Goal: Task Accomplishment & Management: Manage account settings

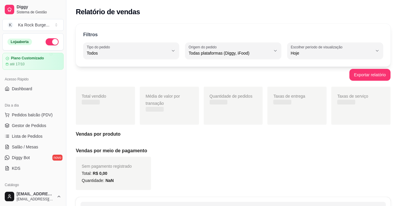
select select "ALL"
select select "0"
click at [34, 144] on span "Salão / Mesas" at bounding box center [25, 147] width 26 height 6
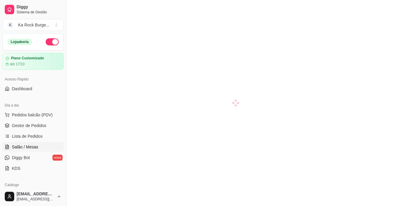
scroll to position [86, 0]
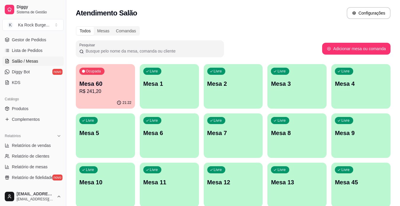
click at [226, 125] on div "Livre Mesa 7" at bounding box center [233, 131] width 59 height 37
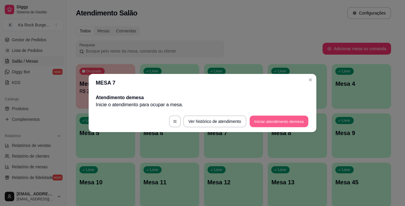
click at [263, 124] on button "Iniciar atendimento de mesa" at bounding box center [279, 122] width 59 height 12
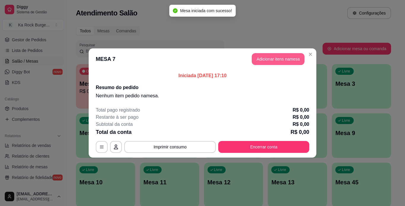
click at [264, 57] on button "Adicionar itens na mesa" at bounding box center [278, 59] width 53 height 12
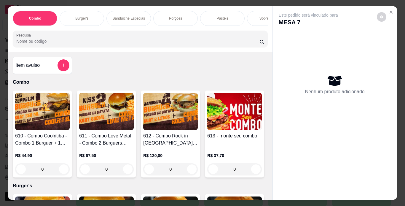
click at [167, 20] on div "Porções" at bounding box center [175, 18] width 44 height 15
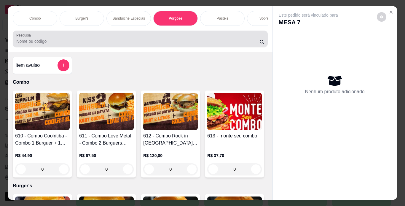
scroll to position [15, 0]
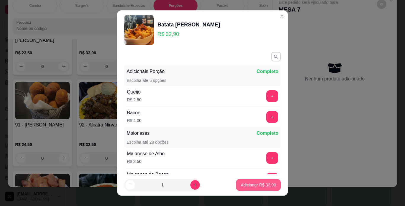
click at [260, 184] on p "Adicionar R$ 32,90" at bounding box center [258, 185] width 35 height 6
type input "1"
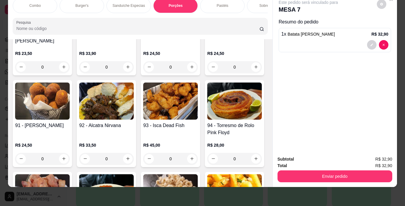
click at [229, 1] on div "Pastéis" at bounding box center [222, 5] width 44 height 15
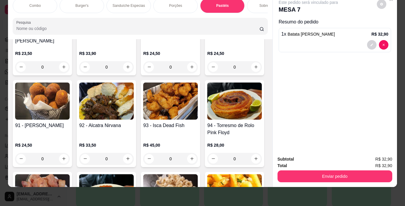
scroll to position [1919, 0]
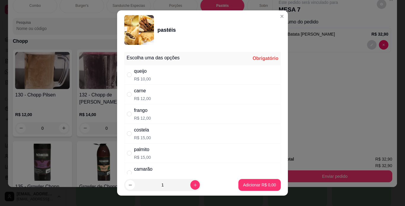
click at [156, 99] on div "carne R$ 12,00" at bounding box center [202, 94] width 156 height 20
radio input "true"
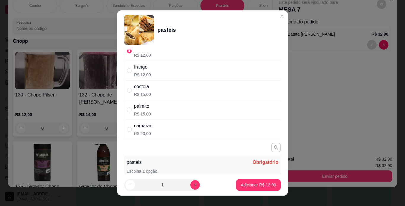
scroll to position [71, 0]
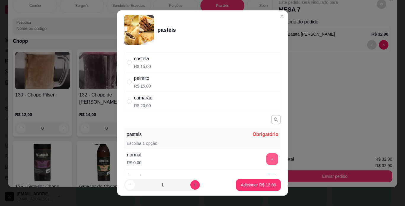
click at [266, 156] on button "+" at bounding box center [272, 159] width 12 height 12
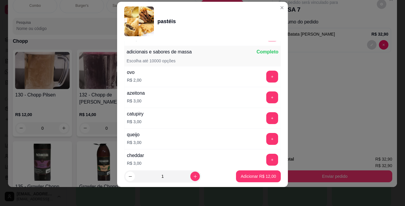
scroll to position [232, 0]
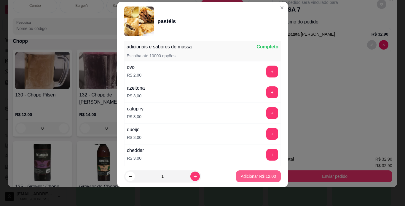
click at [268, 180] on button "Adicionar R$ 12,00" at bounding box center [258, 176] width 45 height 12
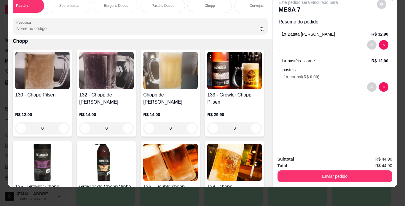
scroll to position [0, 213]
click at [213, 7] on div "Chopp" at bounding box center [196, 5] width 44 height 15
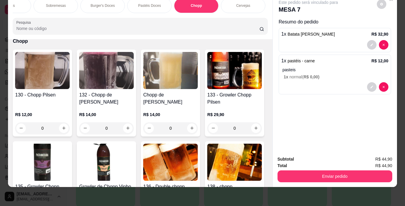
scroll to position [2319, 0]
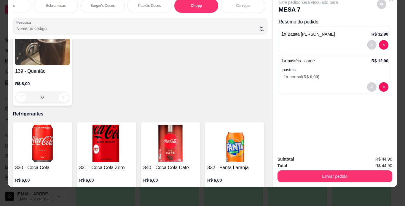
click at [266, 182] on div "Combo Burger's Sanduíche Especias Porções Pastéis Sobremesas Burger's Doces Pas…" at bounding box center [202, 103] width 405 height 206
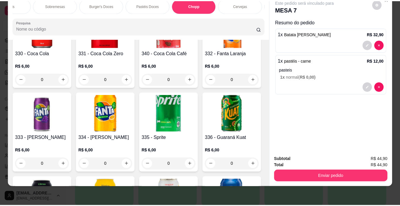
scroll to position [2461, 0]
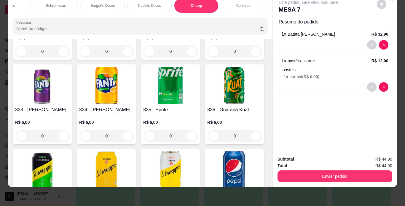
type input "1"
drag, startPoint x: 351, startPoint y: 163, endPoint x: 354, endPoint y: 170, distance: 8.5
click at [351, 164] on div "Total R$ 64,90" at bounding box center [334, 165] width 115 height 7
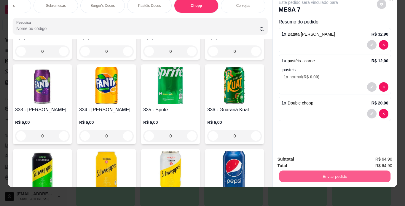
click at [355, 170] on button "Enviar pedido" at bounding box center [334, 176] width 111 height 12
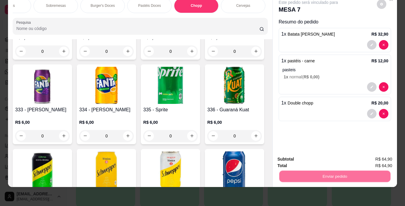
click at [379, 161] on button "Enviar pedido" at bounding box center [376, 156] width 33 height 11
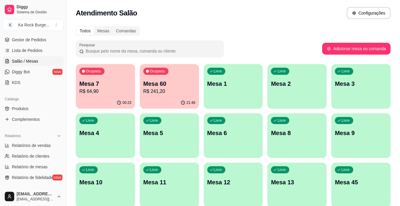
click at [253, 97] on div "Livre Mesa 1" at bounding box center [233, 82] width 59 height 37
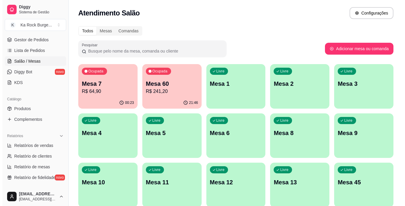
scroll to position [173, 0]
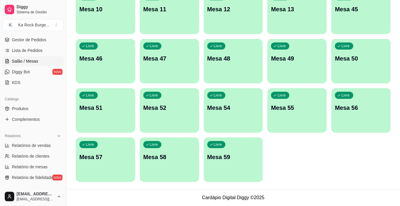
click at [220, 166] on div "Livre Mesa 59" at bounding box center [233, 155] width 59 height 37
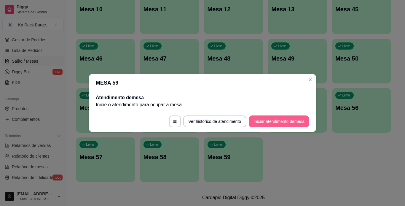
click at [258, 117] on button "Iniciar atendimento de mesa" at bounding box center [279, 121] width 60 height 12
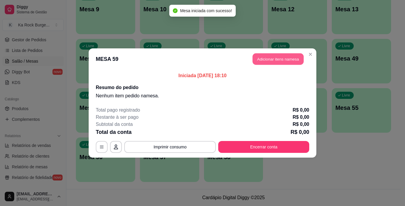
click at [264, 64] on button "Adicionar itens na mesa" at bounding box center [277, 59] width 51 height 12
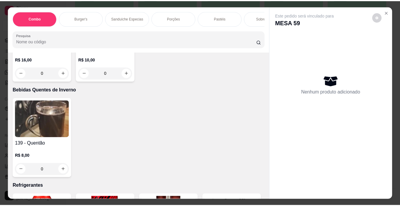
scroll to position [2385, 0]
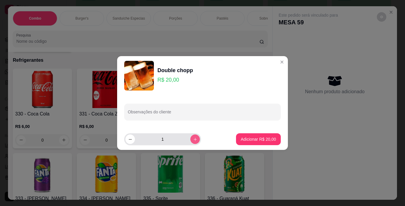
click at [193, 140] on icon "increase-product-quantity" at bounding box center [195, 139] width 4 height 4
type input "2"
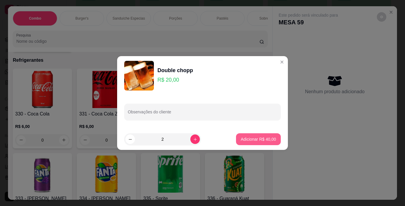
click at [251, 140] on p "Adicionar R$ 40,00" at bounding box center [258, 139] width 35 height 6
type input "2"
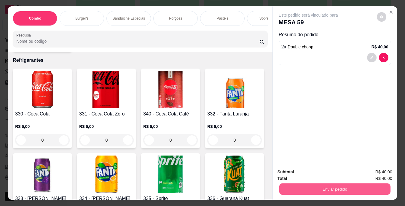
click at [296, 190] on button "Enviar pedido" at bounding box center [334, 189] width 111 height 12
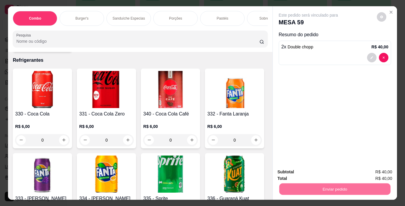
click at [379, 170] on button "Enviar pedido" at bounding box center [376, 172] width 33 height 11
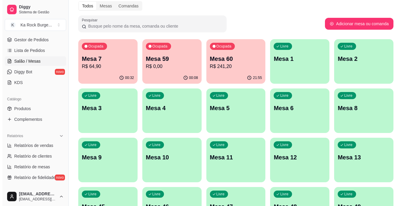
scroll to position [0, 0]
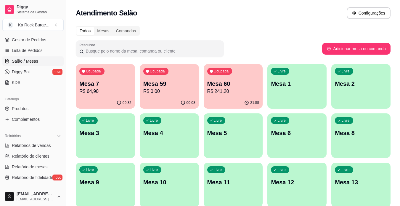
click at [89, 91] on p "R$ 64,90" at bounding box center [105, 91] width 52 height 7
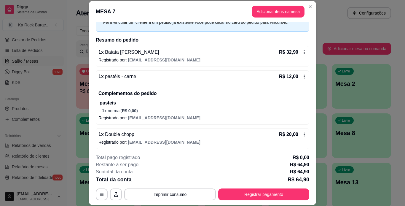
scroll to position [35, 0]
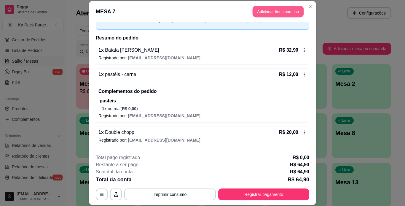
click at [267, 12] on button "Adicionar itens na mesa" at bounding box center [277, 12] width 51 height 12
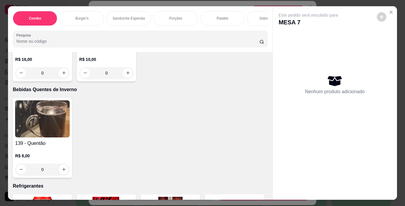
scroll to position [2385, 0]
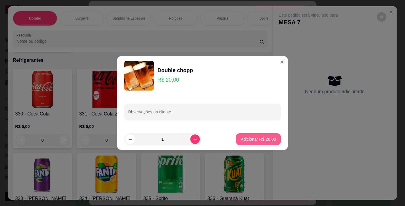
click at [247, 140] on p "Adicionar R$ 20,00" at bounding box center [258, 139] width 35 height 6
type input "1"
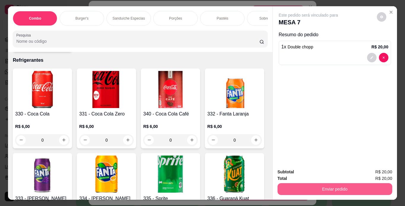
click at [303, 189] on button "Enviar pedido" at bounding box center [334, 189] width 115 height 12
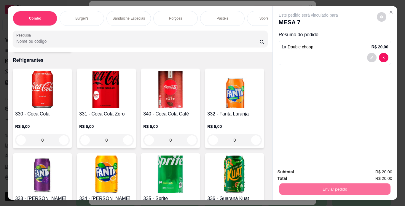
click at [363, 173] on button "Enviar pedido" at bounding box center [376, 172] width 33 height 11
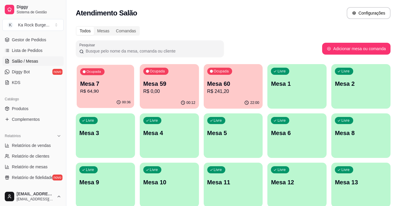
click at [108, 90] on p "R$ 64,90" at bounding box center [105, 91] width 51 height 7
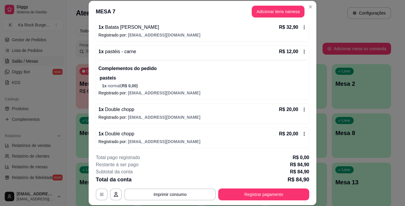
scroll to position [59, 0]
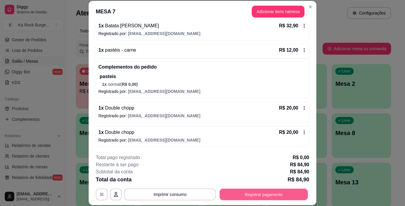
click at [243, 196] on button "Registrar pagamento" at bounding box center [264, 194] width 88 height 12
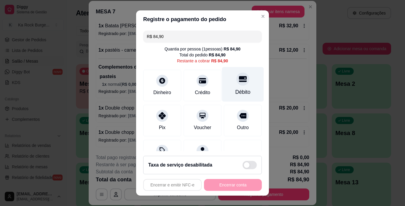
click at [235, 91] on div "Débito" at bounding box center [242, 92] width 15 height 8
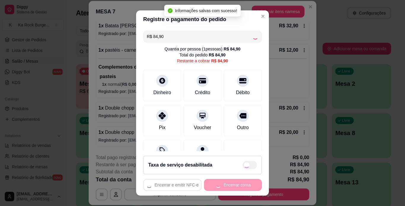
type input "R$ 0,00"
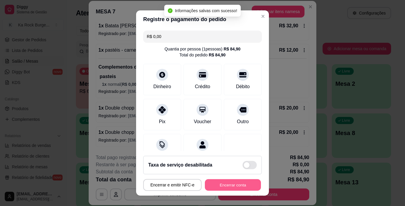
click at [221, 181] on button "Encerrar conta" at bounding box center [233, 185] width 56 height 12
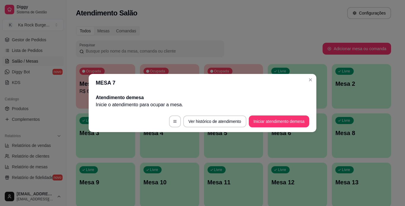
scroll to position [0, 0]
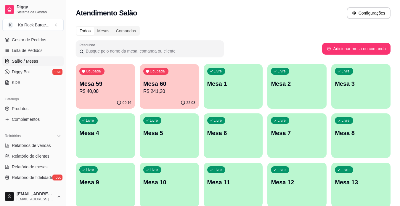
click at [131, 101] on p "00:16" at bounding box center [127, 102] width 9 height 5
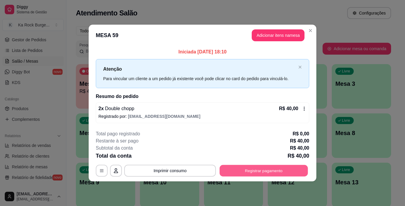
click at [258, 174] on button "Registrar pagamento" at bounding box center [264, 170] width 88 height 12
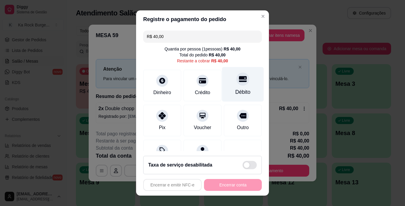
click at [238, 85] on div "Débito" at bounding box center [243, 84] width 42 height 35
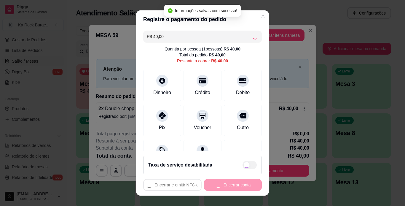
type input "R$ 0,00"
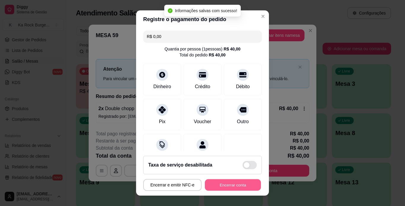
click at [230, 189] on button "Encerrar conta" at bounding box center [233, 185] width 56 height 12
click at [230, 189] on div "Encerrar e emitir NFC-e Encerrar conta" at bounding box center [202, 185] width 119 height 12
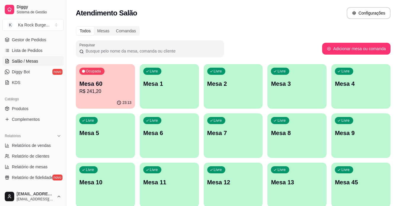
click at [176, 97] on div "Livre Mesa 1" at bounding box center [169, 82] width 59 height 37
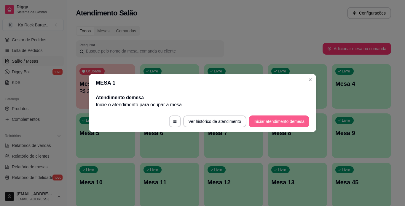
click at [265, 119] on button "Iniciar atendimento de mesa" at bounding box center [279, 121] width 60 height 12
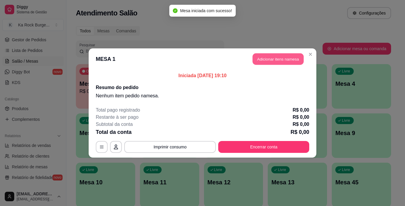
click at [263, 61] on button "Adicionar itens na mesa" at bounding box center [277, 59] width 51 height 12
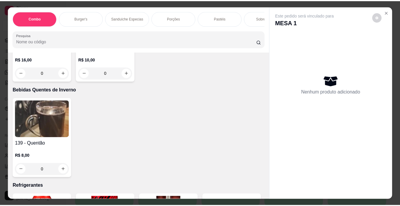
scroll to position [2385, 0]
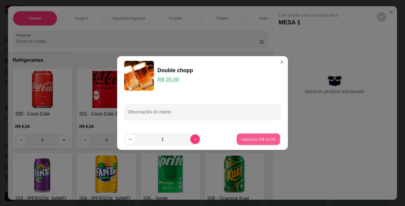
click at [246, 139] on p "Adicionar R$ 20,00" at bounding box center [258, 139] width 34 height 6
type input "1"
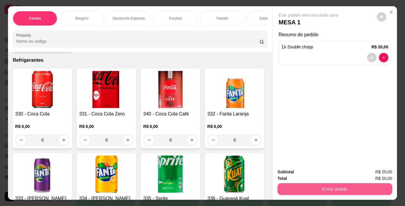
click at [295, 190] on button "Enviar pedido" at bounding box center [334, 189] width 115 height 12
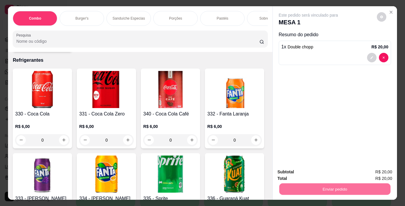
click at [372, 172] on button "Enviar pedido" at bounding box center [376, 172] width 33 height 11
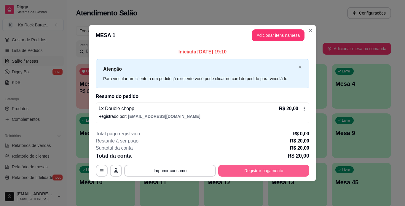
click at [274, 172] on button "Registrar pagamento" at bounding box center [263, 170] width 91 height 12
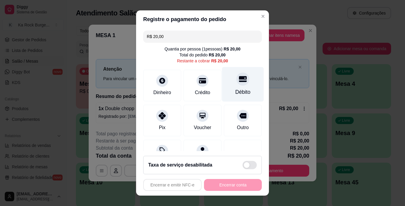
click at [229, 87] on div "Débito" at bounding box center [243, 84] width 42 height 35
type input "R$ 0,00"
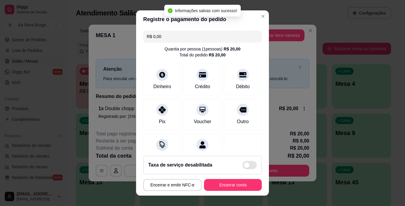
click at [224, 193] on footer "Taxa de serviço desabilitada Encerrar e emitir NFC-e Encerrar conta" at bounding box center [202, 173] width 133 height 44
click at [227, 189] on button "Encerrar conta" at bounding box center [233, 185] width 58 height 12
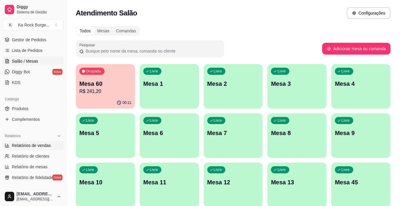
click at [27, 141] on link "Relatórios de vendas" at bounding box center [32, 144] width 61 height 9
select select "ALL"
select select "0"
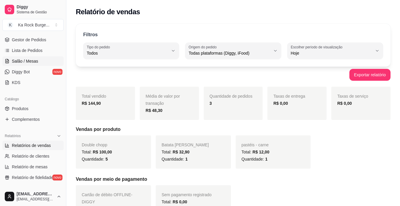
click at [34, 58] on span "Salão / Mesas" at bounding box center [25, 61] width 26 height 6
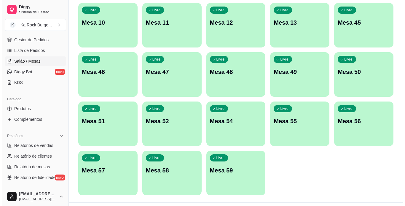
scroll to position [173, 0]
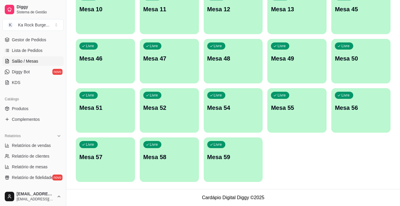
click at [240, 138] on div "Livre Mesa 59" at bounding box center [233, 155] width 59 height 37
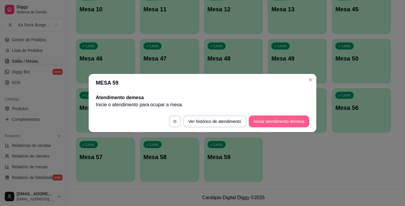
click at [300, 120] on button "Iniciar atendimento de mesa" at bounding box center [279, 121] width 60 height 12
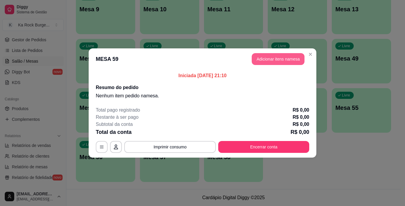
click at [260, 57] on button "Adicionar itens na mesa" at bounding box center [278, 59] width 53 height 12
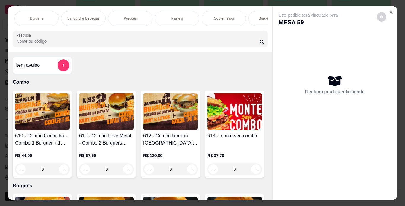
scroll to position [0, 47]
click at [37, 18] on p "Burger's" at bounding box center [34, 18] width 13 height 5
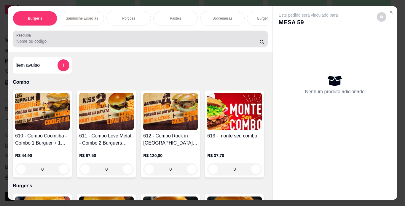
scroll to position [15, 0]
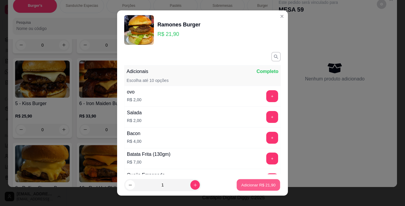
click at [267, 187] on p "Adicionar R$ 21,90" at bounding box center [258, 185] width 34 height 6
type input "1"
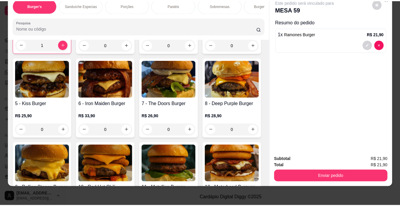
scroll to position [0, 0]
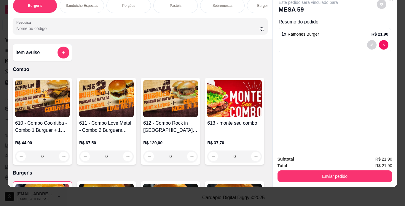
click at [66, 49] on button "add-separate-item" at bounding box center [63, 53] width 12 height 12
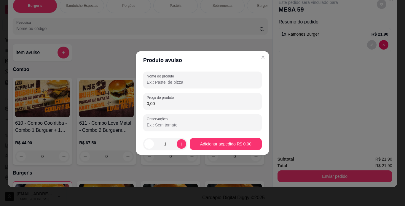
click at [215, 80] on input "Nome do produto" at bounding box center [202, 82] width 111 height 6
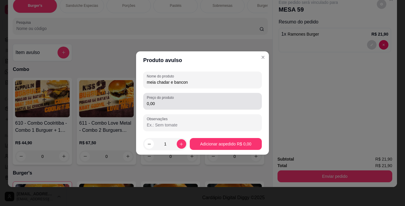
type input "meia chadar e bancon"
click at [204, 101] on input "0,00" at bounding box center [202, 103] width 111 height 6
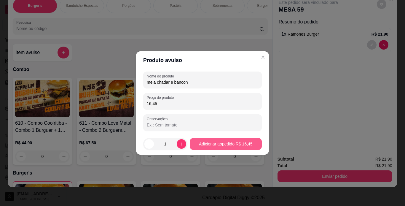
type input "16,45"
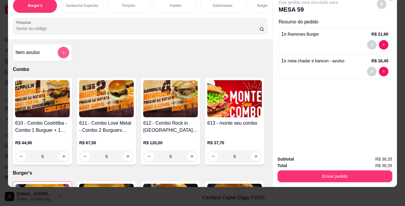
click at [61, 53] on icon "add-separate-item" at bounding box center [63, 52] width 4 height 4
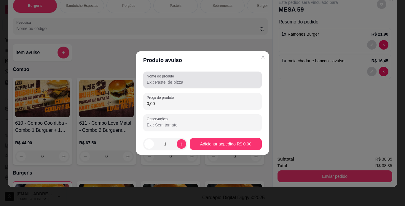
click at [157, 80] on input "Nome do produto" at bounding box center [202, 82] width 111 height 6
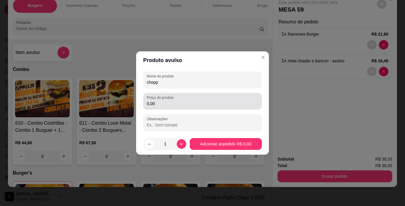
type input "chopp"
click at [162, 101] on input "0,00" at bounding box center [202, 103] width 111 height 6
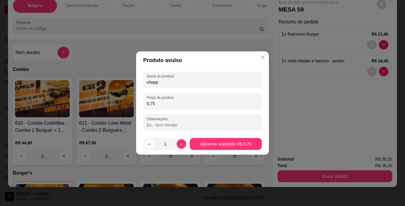
type input "7,50"
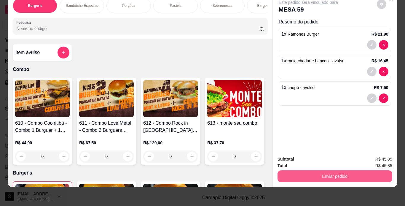
click at [317, 170] on button "Enviar pedido" at bounding box center [334, 176] width 115 height 12
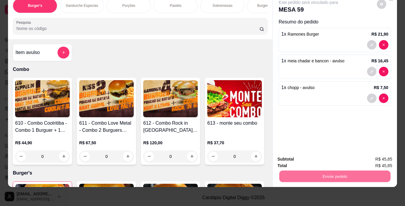
click at [380, 154] on button "Enviar pedido" at bounding box center [376, 156] width 33 height 11
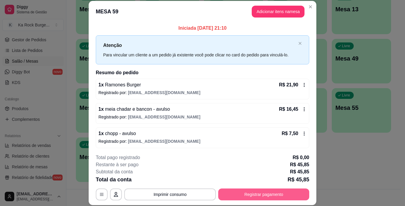
click at [263, 196] on button "Registrar pagamento" at bounding box center [263, 194] width 91 height 12
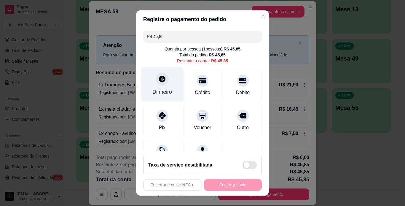
click at [163, 84] on div "Dinheiro" at bounding box center [162, 84] width 42 height 35
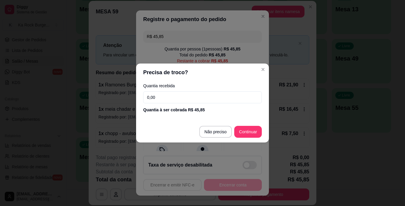
click at [235, 96] on input "0,00" at bounding box center [202, 97] width 119 height 12
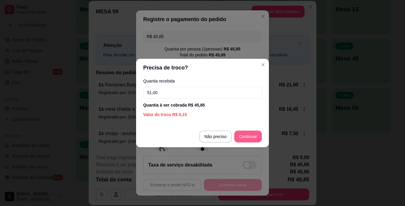
type input "51,00"
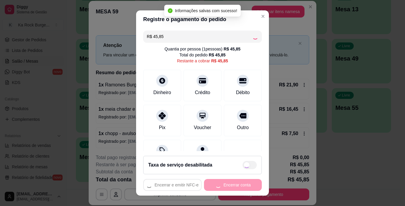
type input "R$ 0,00"
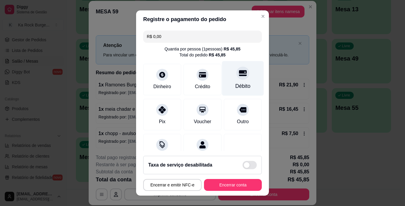
click at [235, 89] on div "Débito" at bounding box center [242, 86] width 15 height 8
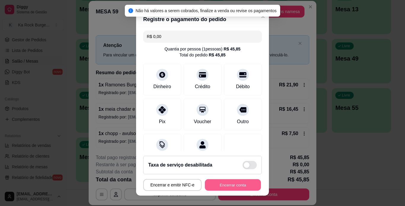
click at [238, 189] on button "Encerrar conta" at bounding box center [233, 185] width 56 height 12
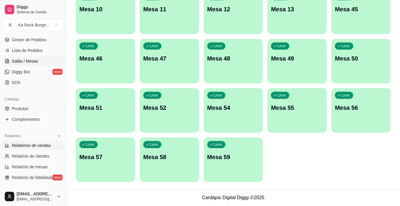
click at [34, 145] on span "Relatórios de vendas" at bounding box center [31, 145] width 39 height 6
select select "ALL"
select select "0"
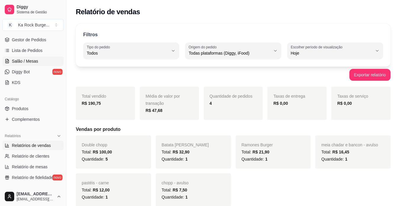
click at [36, 61] on span "Salão / Mesas" at bounding box center [25, 61] width 26 height 6
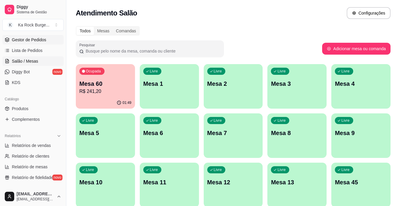
click at [40, 42] on span "Gestor de Pedidos" at bounding box center [29, 40] width 34 height 6
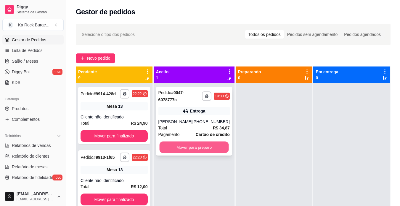
click at [182, 146] on button "Mover para preparo" at bounding box center [193, 147] width 69 height 12
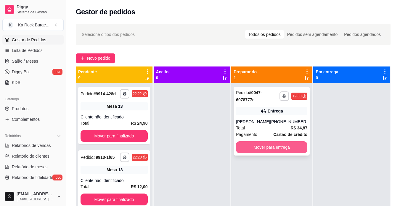
click at [261, 148] on button "Mover para entrega" at bounding box center [271, 147] width 71 height 12
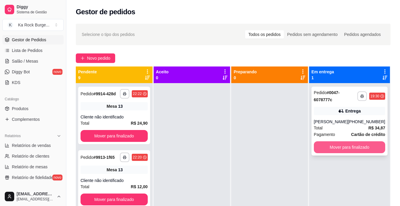
click at [362, 149] on button "Mover para finalizado" at bounding box center [349, 147] width 71 height 12
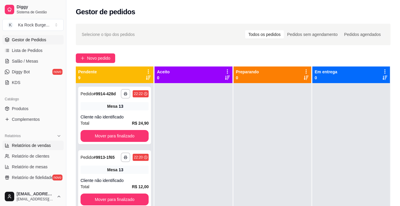
click at [30, 147] on span "Relatórios de vendas" at bounding box center [31, 145] width 39 height 6
select select "ALL"
select select "0"
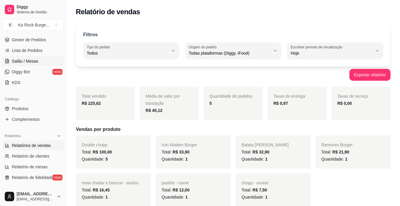
click at [37, 60] on link "Salão / Mesas" at bounding box center [32, 60] width 61 height 9
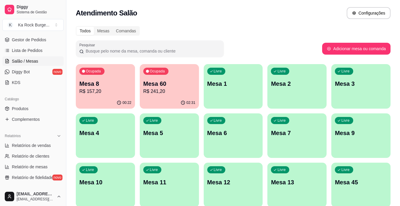
click at [177, 96] on div "Ocupada Mesa 60 R$ 241,20" at bounding box center [169, 80] width 59 height 33
click at [100, 86] on p "Mesa 8" at bounding box center [105, 84] width 51 height 8
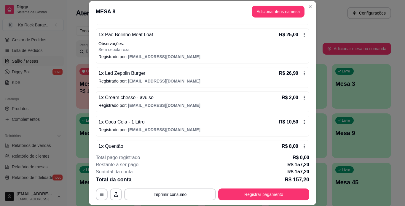
scroll to position [135, 0]
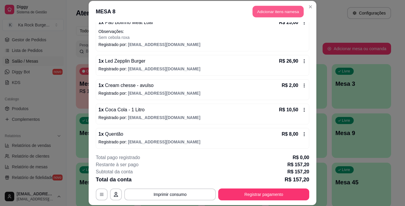
click at [263, 12] on button "Adicionar itens na mesa" at bounding box center [277, 12] width 51 height 12
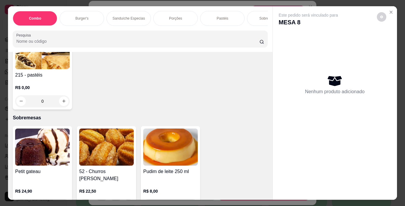
scroll to position [1632, 0]
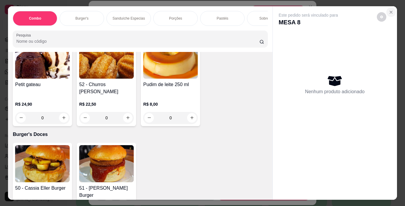
click at [391, 11] on icon "Close" at bounding box center [390, 12] width 5 height 5
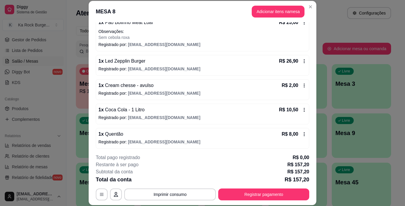
scroll to position [137, 0]
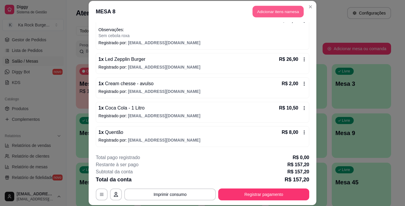
click at [281, 13] on button "Adicionar itens na mesa" at bounding box center [277, 12] width 51 height 12
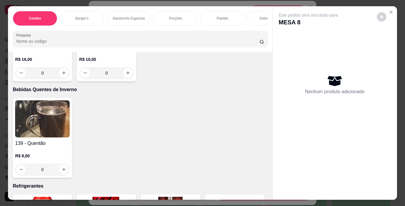
scroll to position [2510, 0]
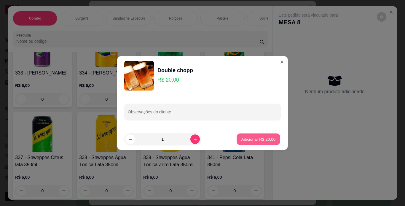
click at [249, 133] on button "Adicionar R$ 20,00" at bounding box center [258, 139] width 44 height 12
type input "1"
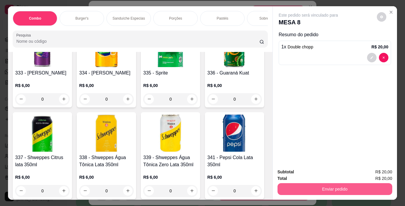
click at [326, 183] on button "Enviar pedido" at bounding box center [334, 189] width 115 height 12
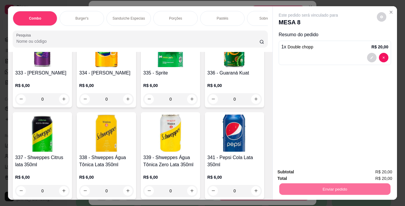
click at [371, 173] on button "Enviar pedido" at bounding box center [376, 172] width 33 height 11
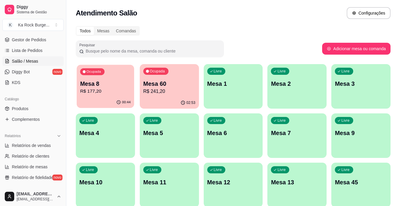
click at [129, 95] on div "Ocupada Mesa 8 R$ 177,20" at bounding box center [105, 81] width 57 height 32
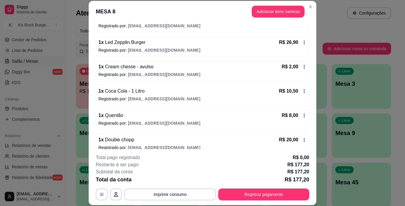
scroll to position [161, 0]
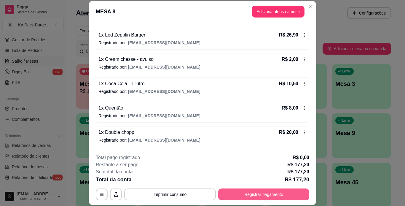
click at [280, 193] on button "Registrar pagamento" at bounding box center [263, 194] width 91 height 12
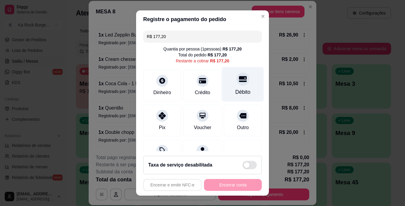
click at [235, 90] on div "Débito" at bounding box center [242, 92] width 15 height 8
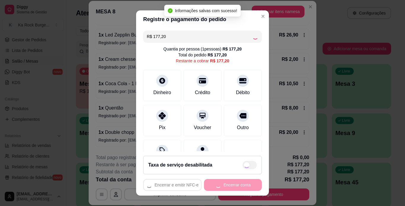
type input "R$ 0,00"
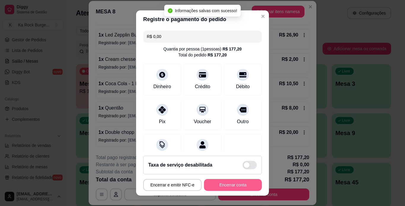
click at [231, 185] on button "Encerrar conta" at bounding box center [233, 185] width 58 height 12
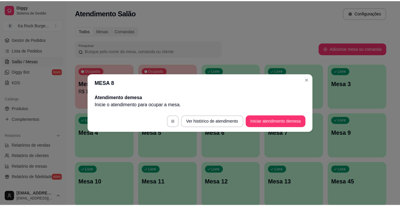
scroll to position [0, 0]
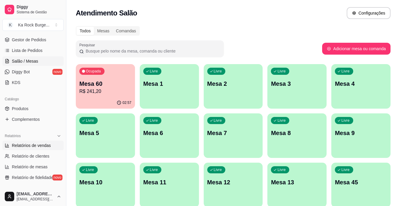
click at [36, 148] on span "Relatórios de vendas" at bounding box center [31, 145] width 39 height 6
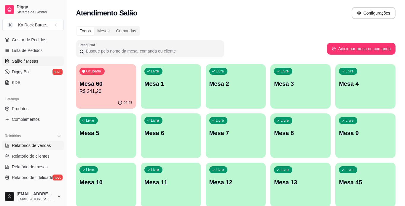
select select "ALL"
select select "0"
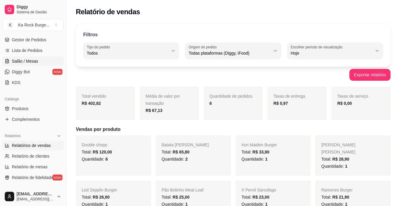
click at [28, 60] on span "Salão / Mesas" at bounding box center [25, 61] width 26 height 6
